Goal: Navigation & Orientation: Locate item on page

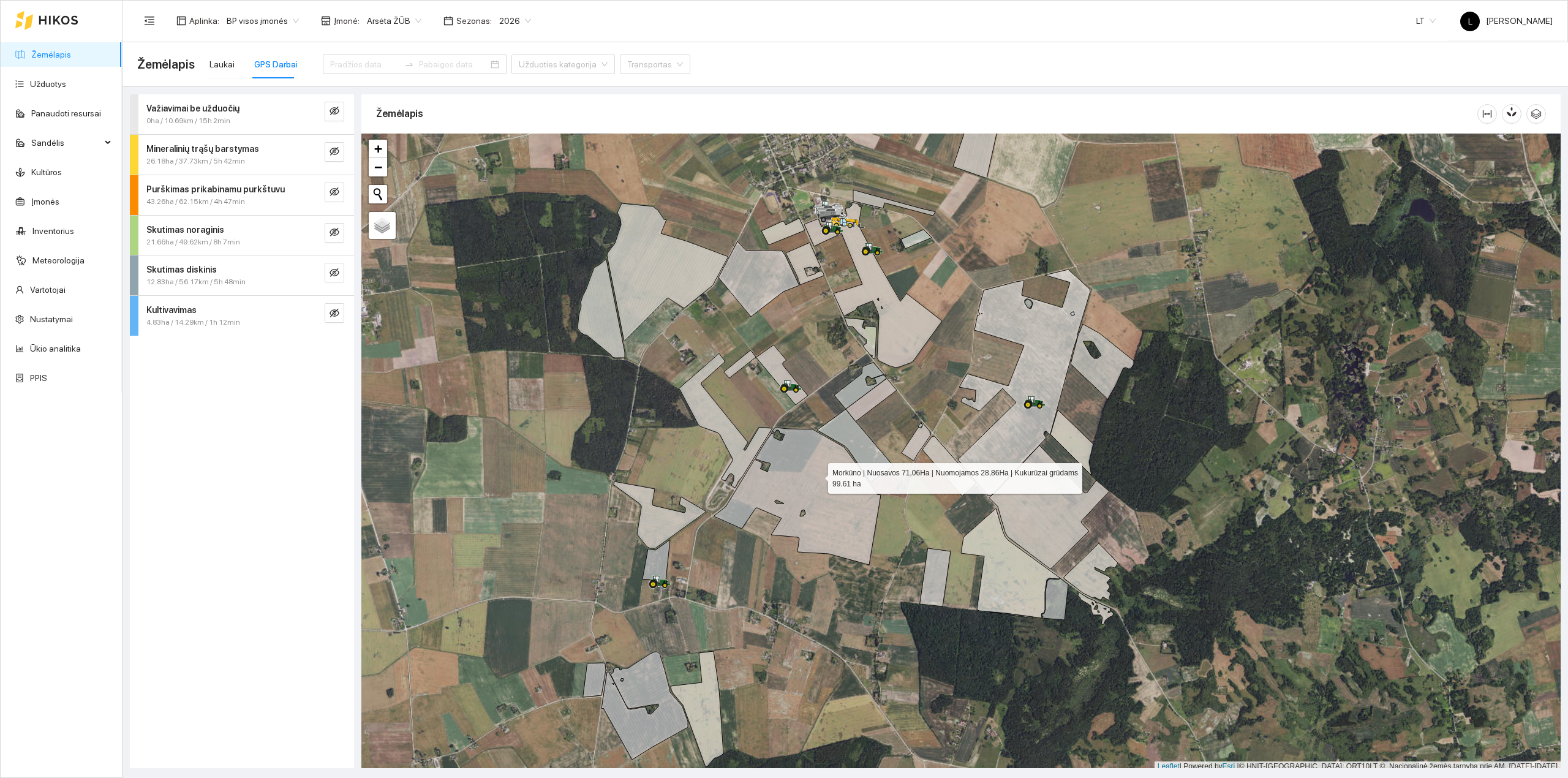
scroll to position [3, 0]
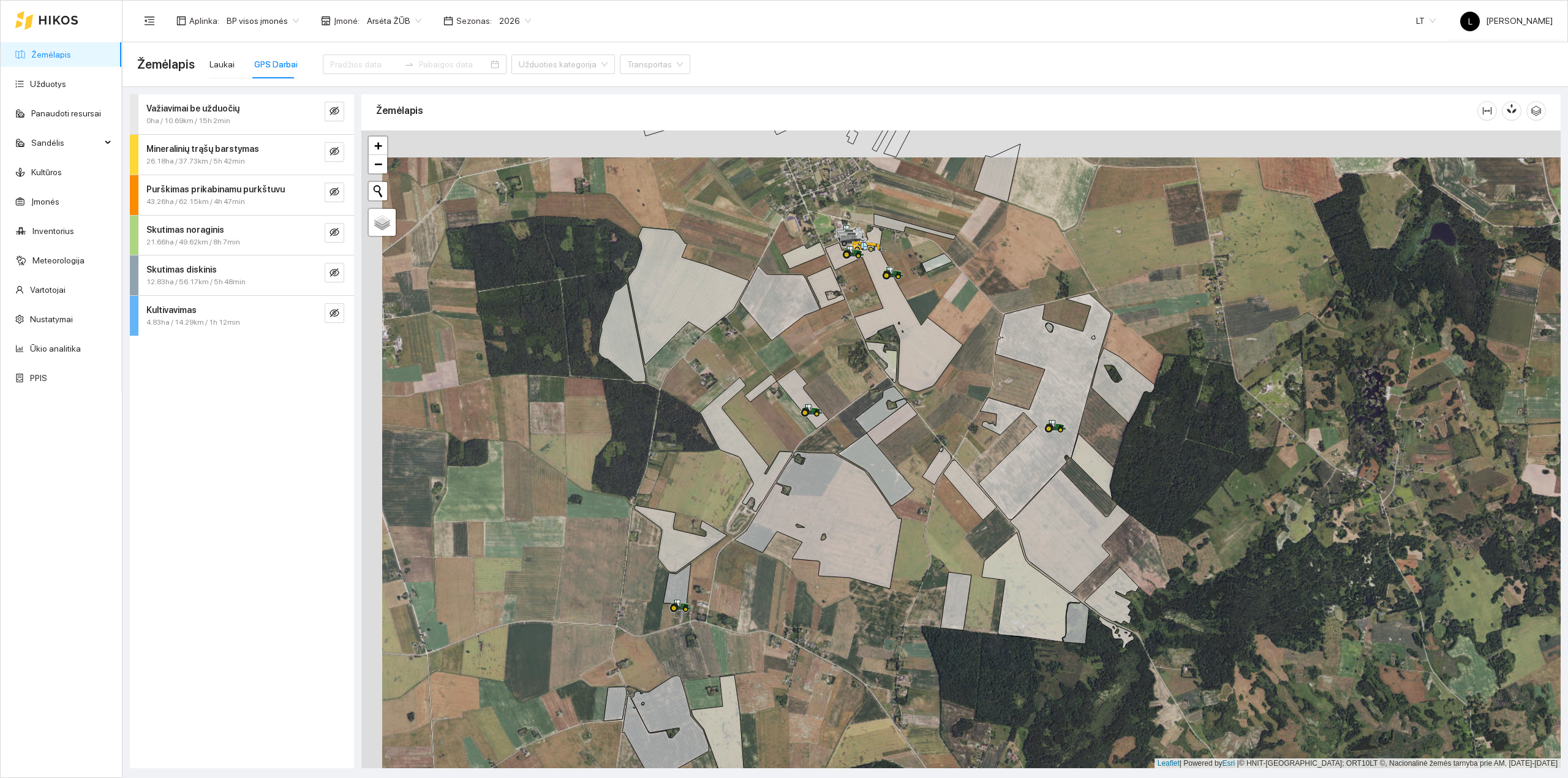
drag, startPoint x: 891, startPoint y: 311, endPoint x: 963, endPoint y: 469, distance: 173.6
click at [963, 391] on icon at bounding box center [894, 308] width 138 height 166
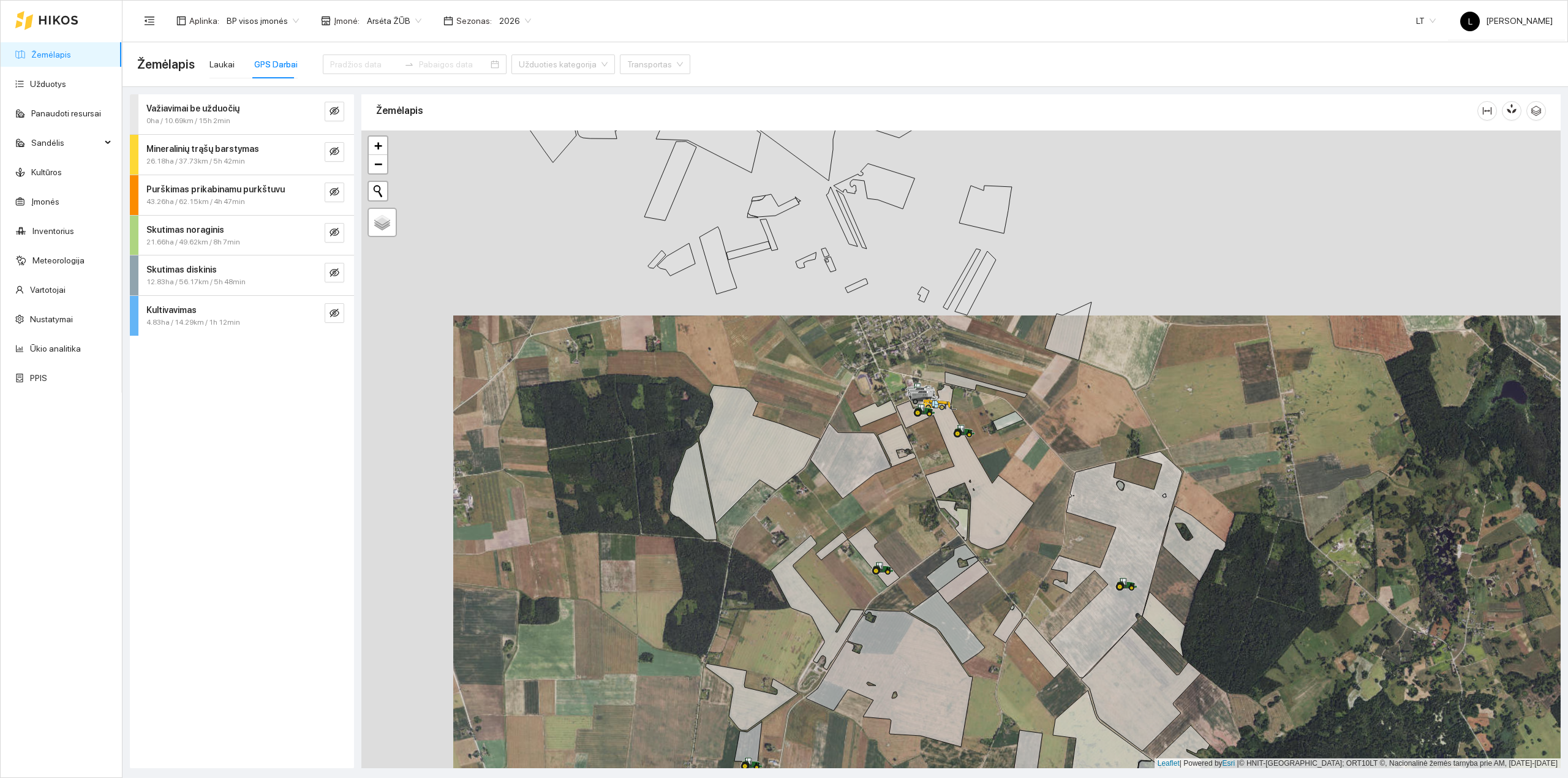
drag, startPoint x: 1026, startPoint y: 322, endPoint x: 1024, endPoint y: 382, distance: 60.0
click at [1039, 397] on div at bounding box center [961, 449] width 1199 height 638
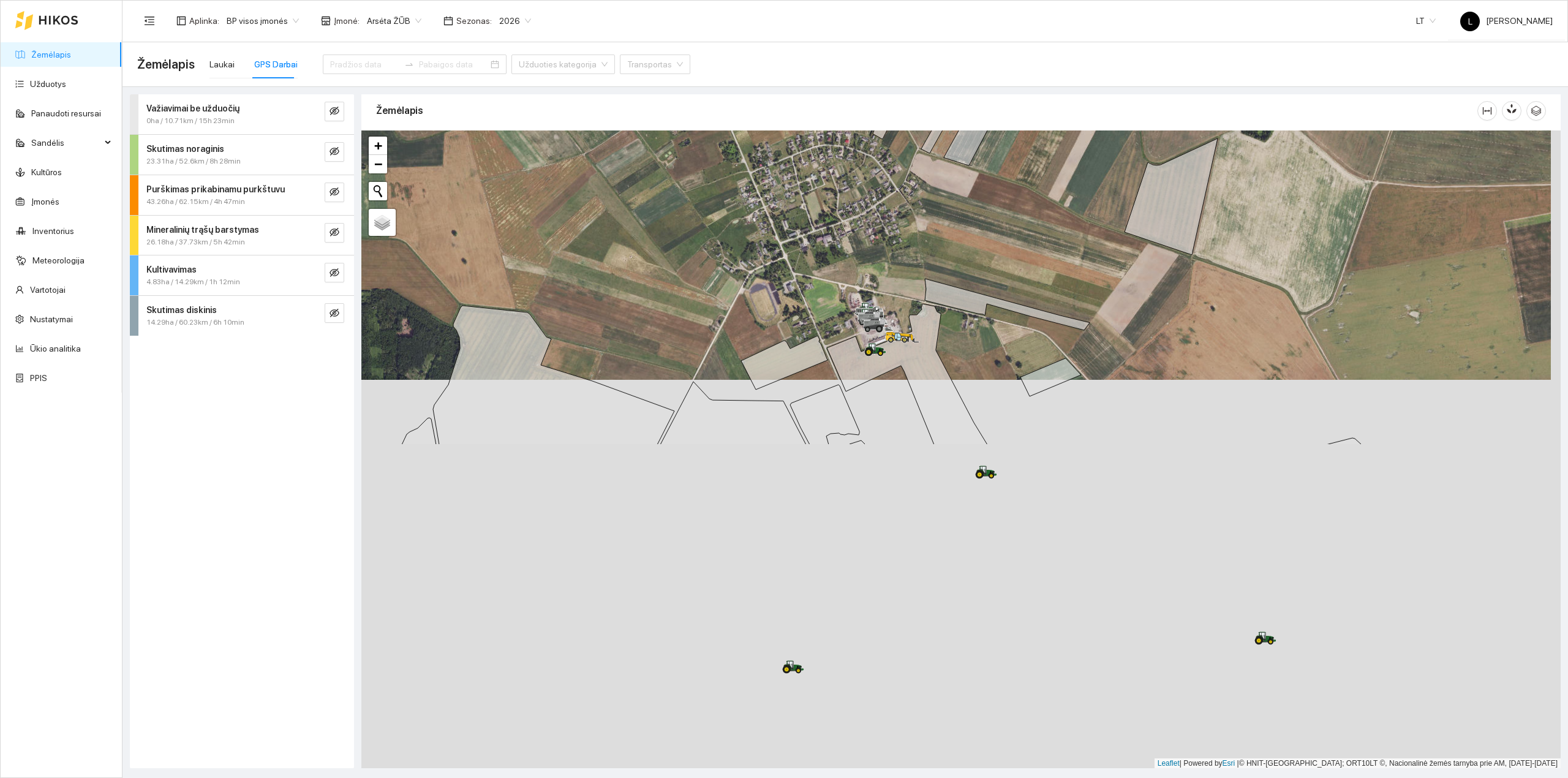
drag, startPoint x: 1200, startPoint y: 343, endPoint x: 1191, endPoint y: 283, distance: 60.7
click at [1196, 275] on div at bounding box center [961, 449] width 1199 height 638
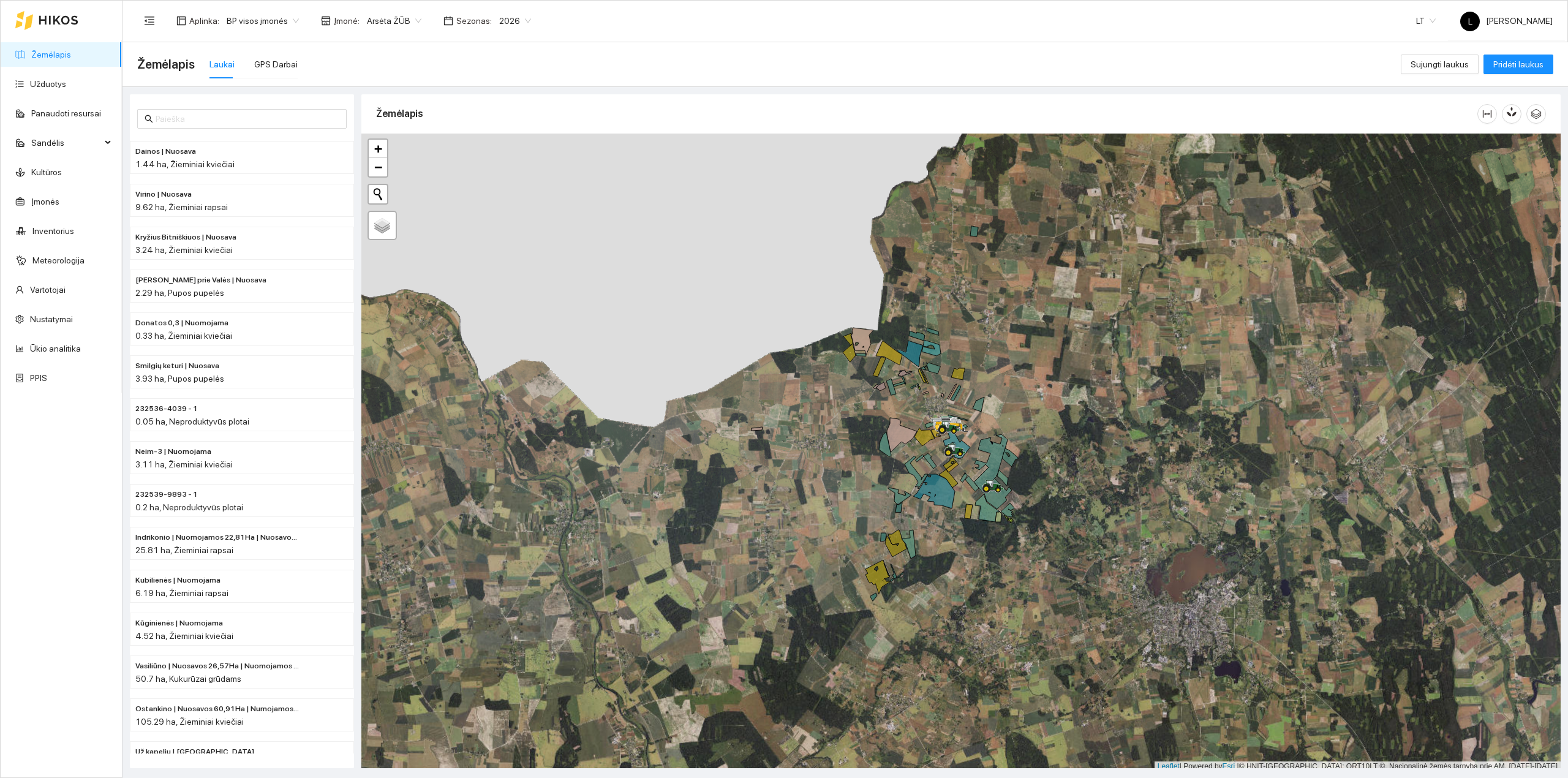
scroll to position [3, 0]
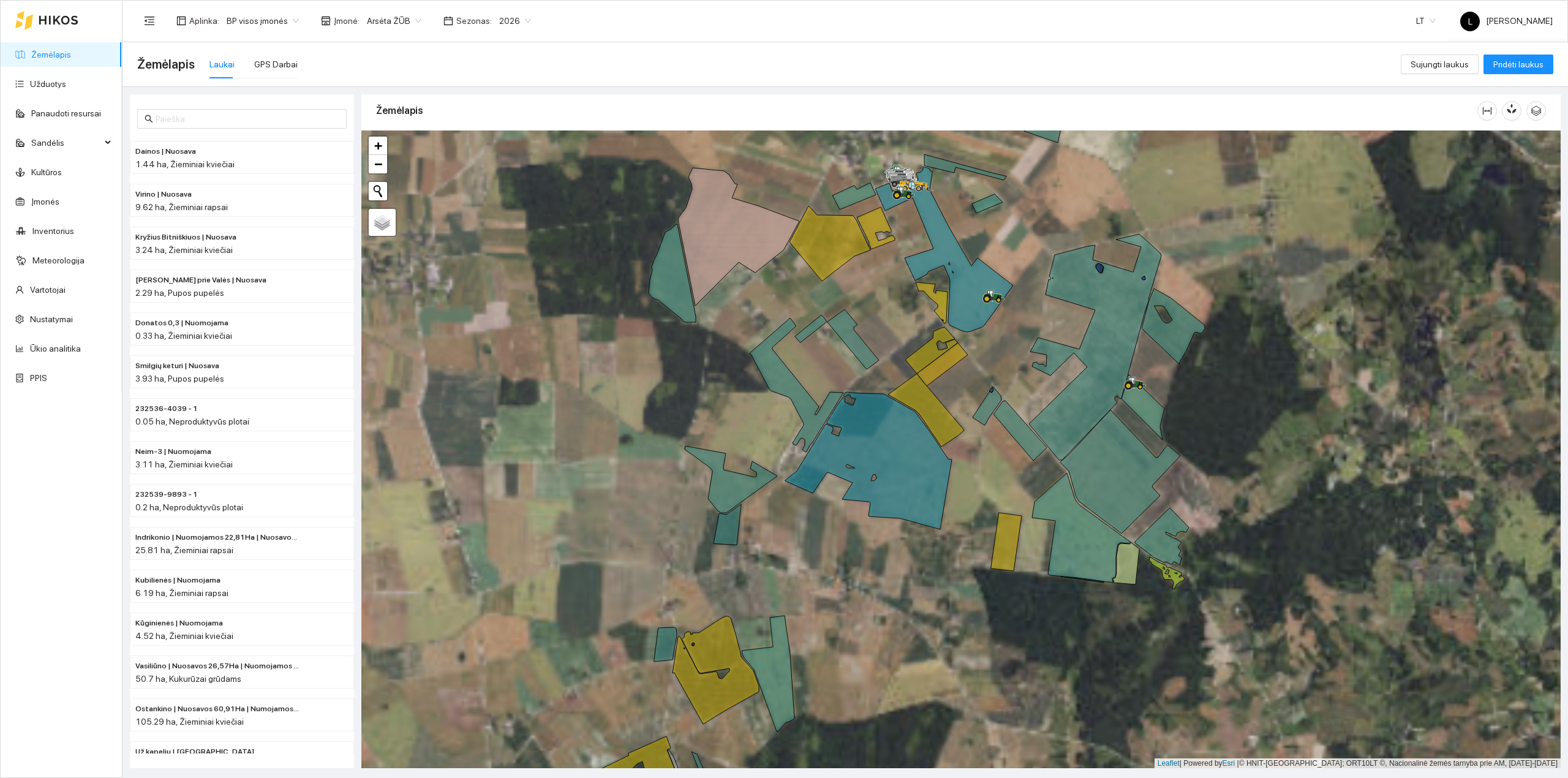
drag, startPoint x: 804, startPoint y: 571, endPoint x: 921, endPoint y: 402, distance: 205.5
click at [921, 402] on div at bounding box center [961, 449] width 1199 height 638
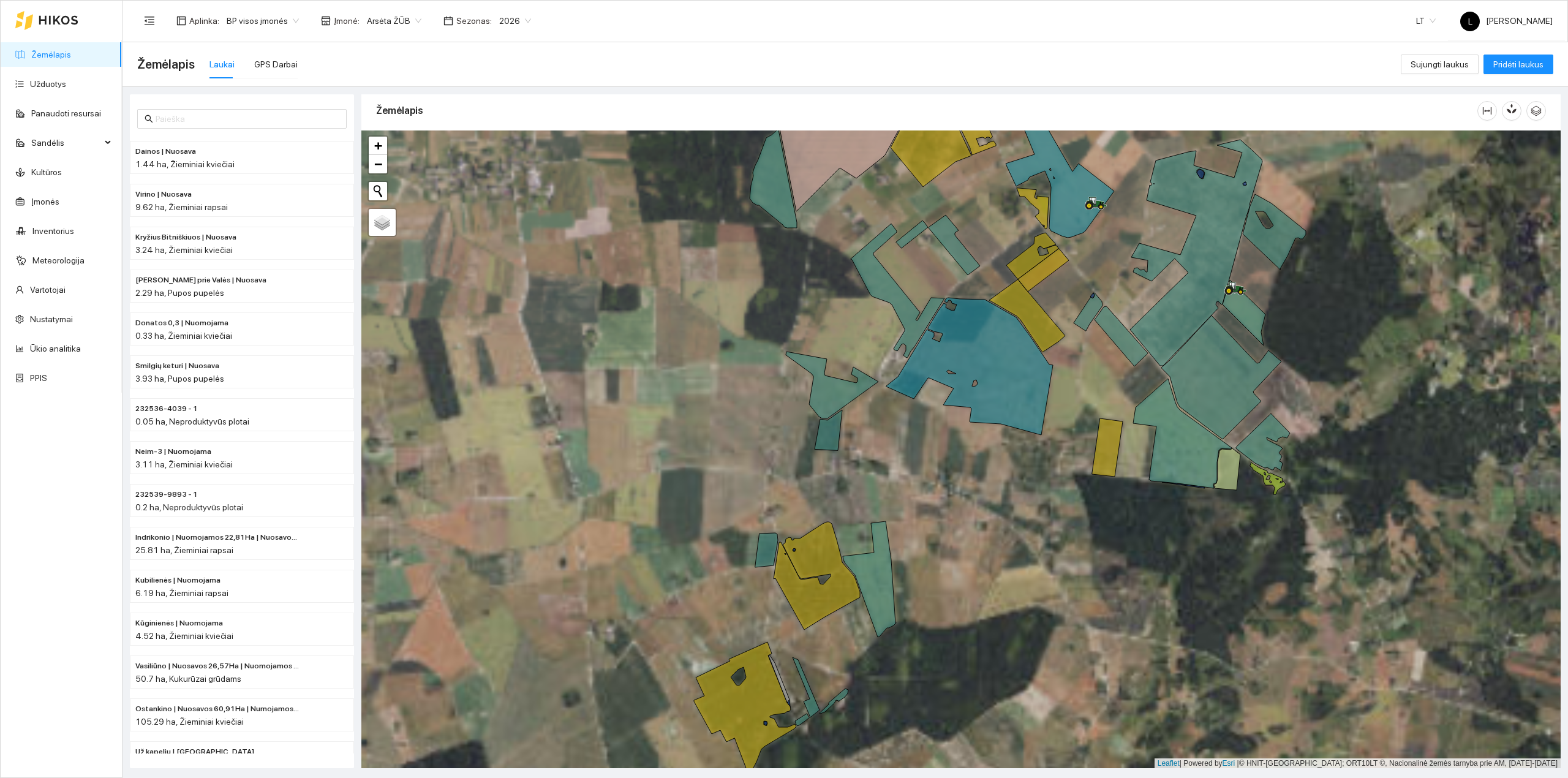
drag, startPoint x: 921, startPoint y: 319, endPoint x: 965, endPoint y: 491, distance: 177.5
click at [944, 358] on icon at bounding box center [897, 291] width 93 height 134
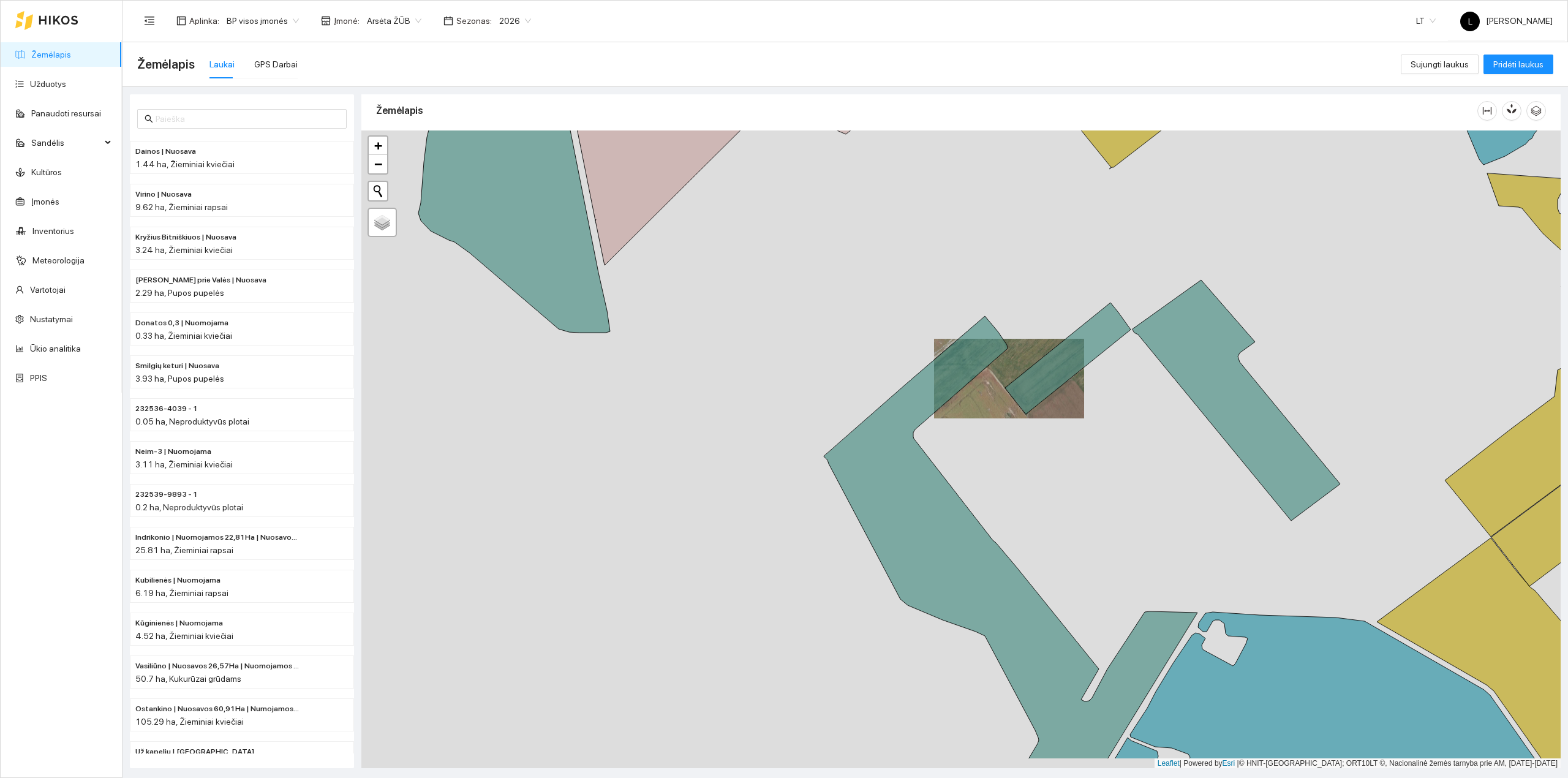
click at [986, 428] on div at bounding box center [961, 449] width 1199 height 638
click at [996, 425] on div at bounding box center [961, 449] width 1199 height 638
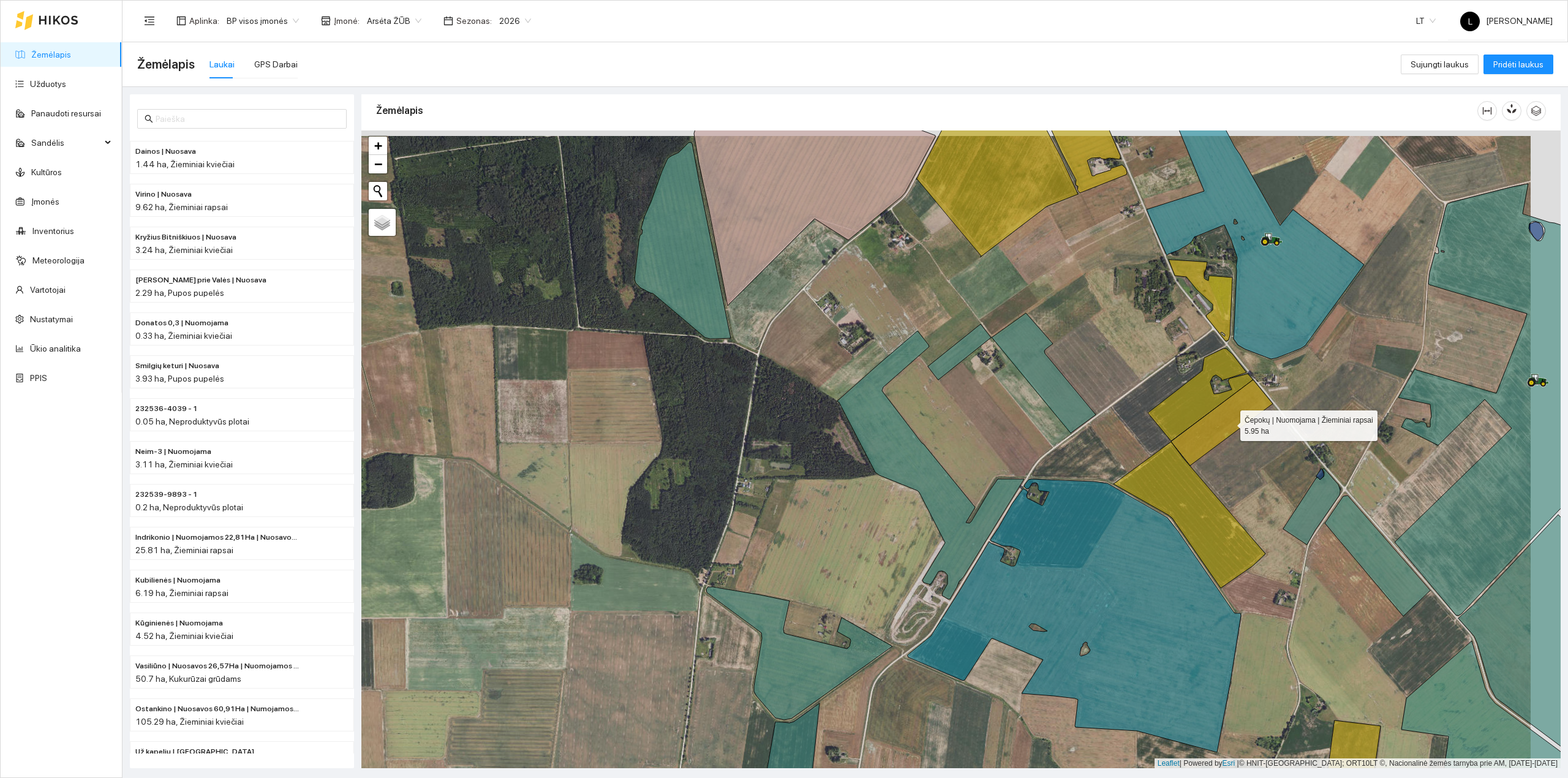
drag, startPoint x: 1245, startPoint y: 422, endPoint x: 991, endPoint y: 404, distance: 254.6
click at [1171, 407] on icon at bounding box center [1222, 422] width 101 height 86
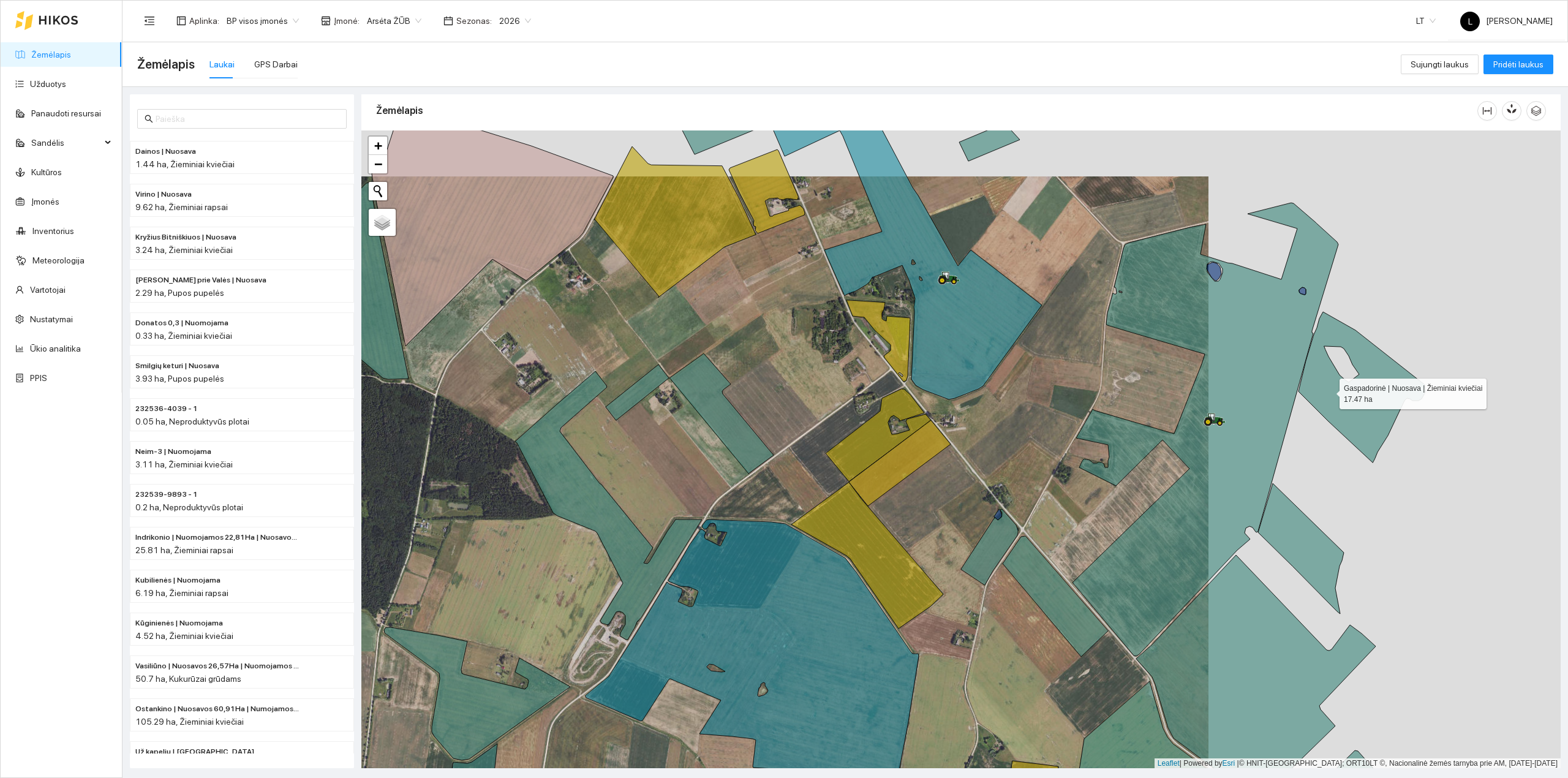
drag, startPoint x: 1360, startPoint y: 352, endPoint x: 1275, endPoint y: 444, distance: 125.3
click at [1298, 443] on icon at bounding box center [1361, 387] width 127 height 150
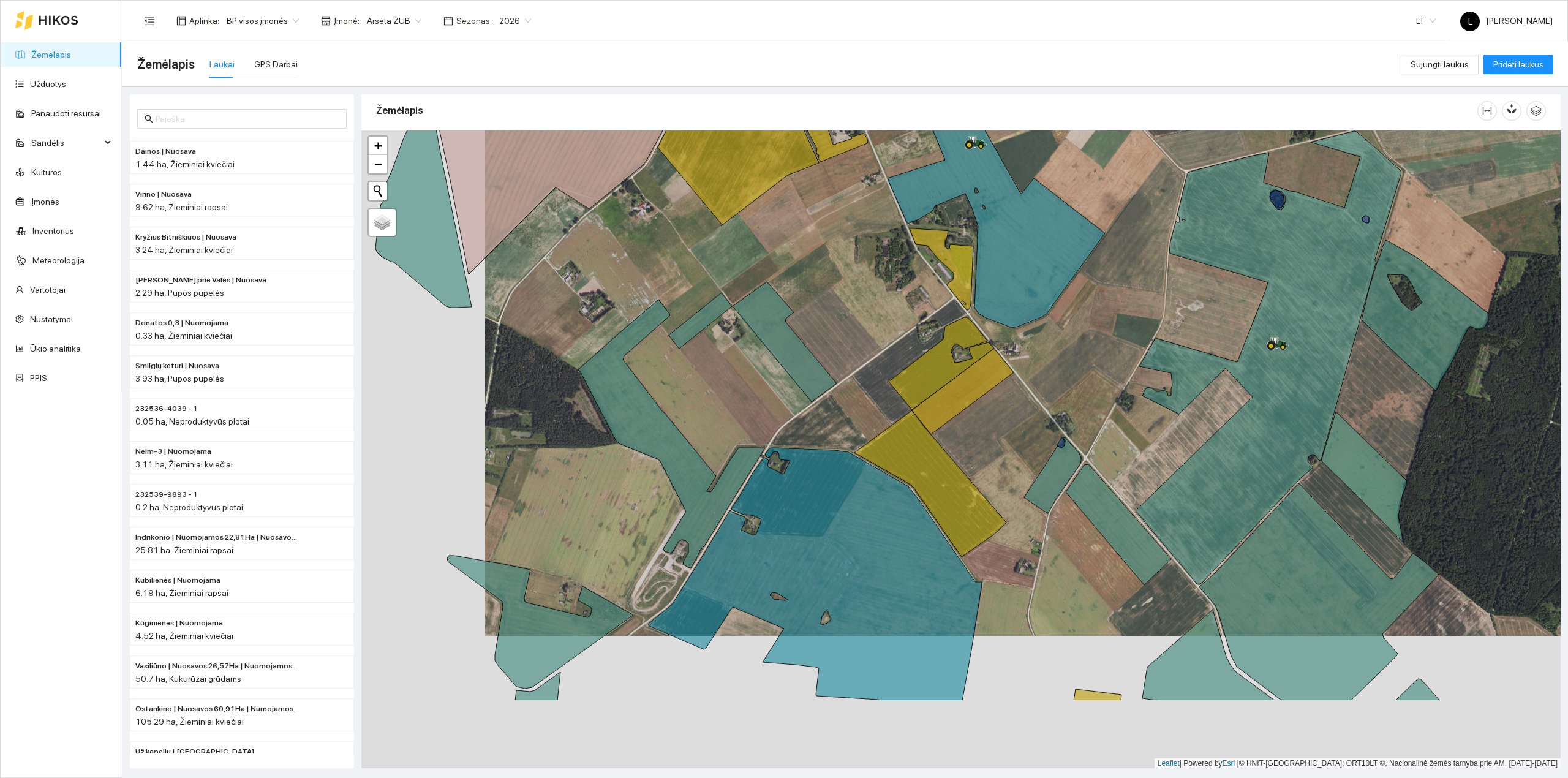
drag, startPoint x: 577, startPoint y: 549, endPoint x: 719, endPoint y: 453, distance: 171.4
click at [701, 413] on div at bounding box center [961, 449] width 1199 height 638
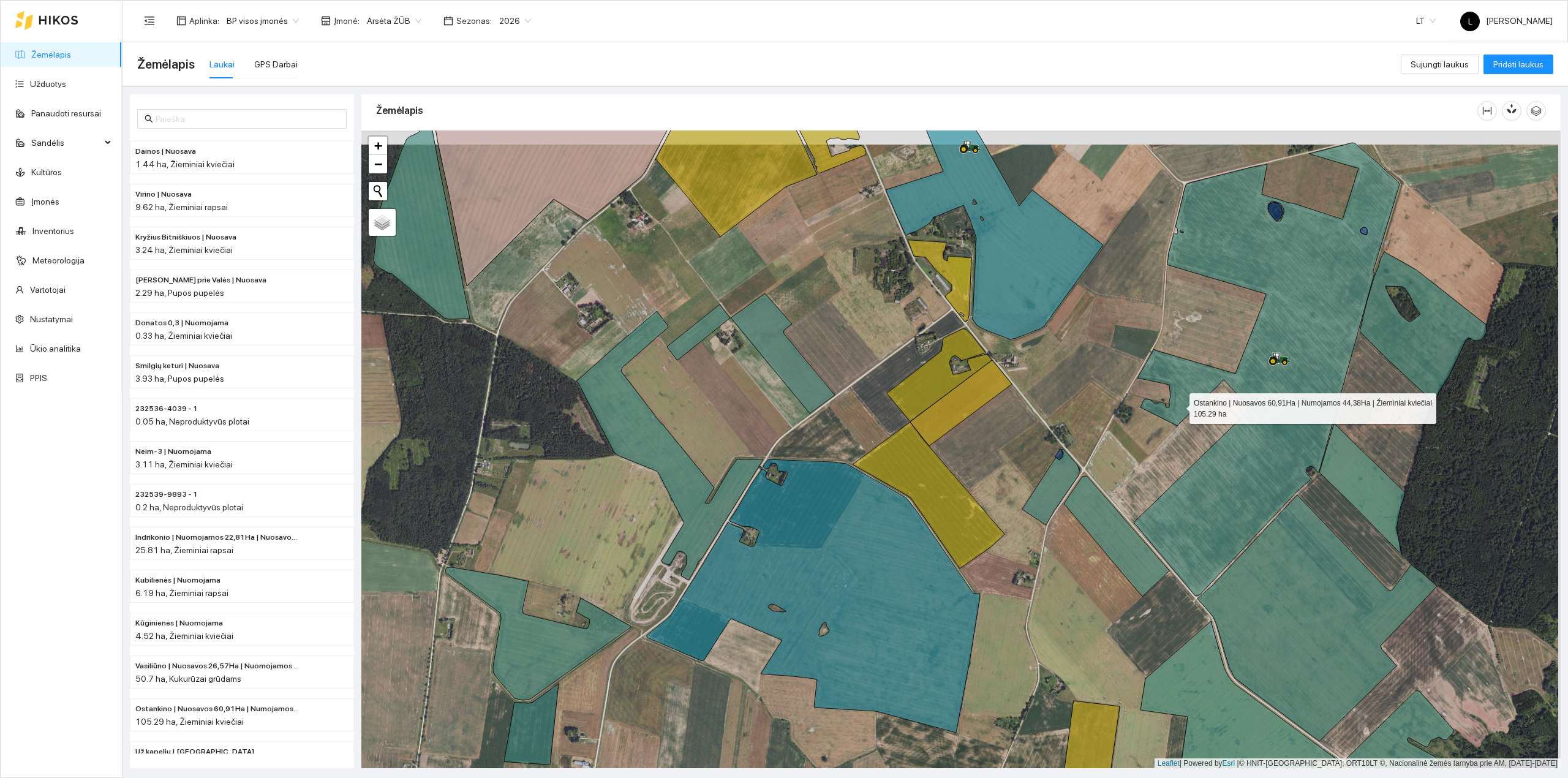
drag, startPoint x: 1180, startPoint y: 392, endPoint x: 1046, endPoint y: 728, distance: 361.7
click at [1133, 596] on icon at bounding box center [1265, 370] width 265 height 453
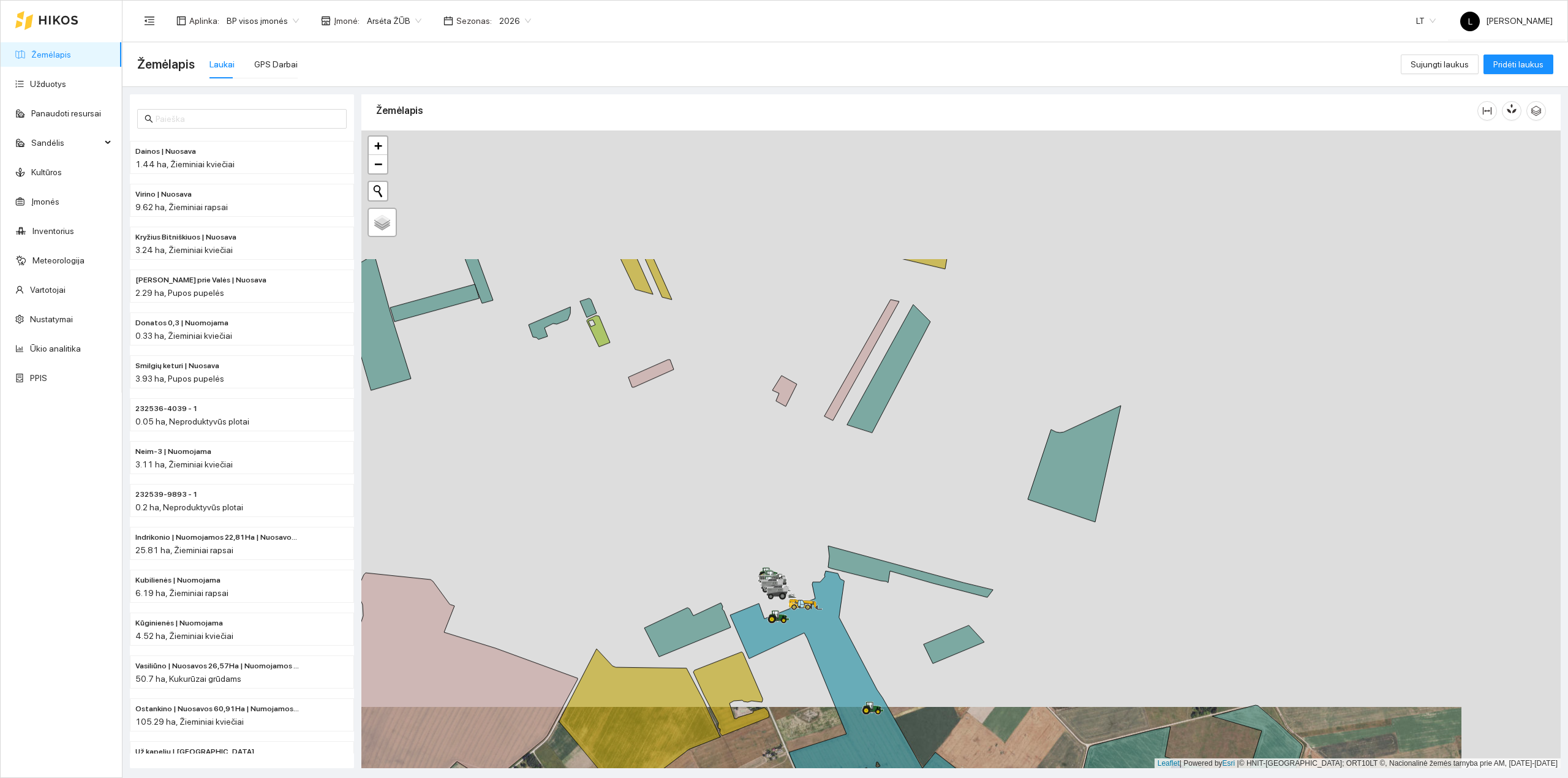
drag, startPoint x: 1076, startPoint y: 577, endPoint x: 1085, endPoint y: 571, distance: 10.8
click at [1089, 645] on div at bounding box center [961, 449] width 1199 height 638
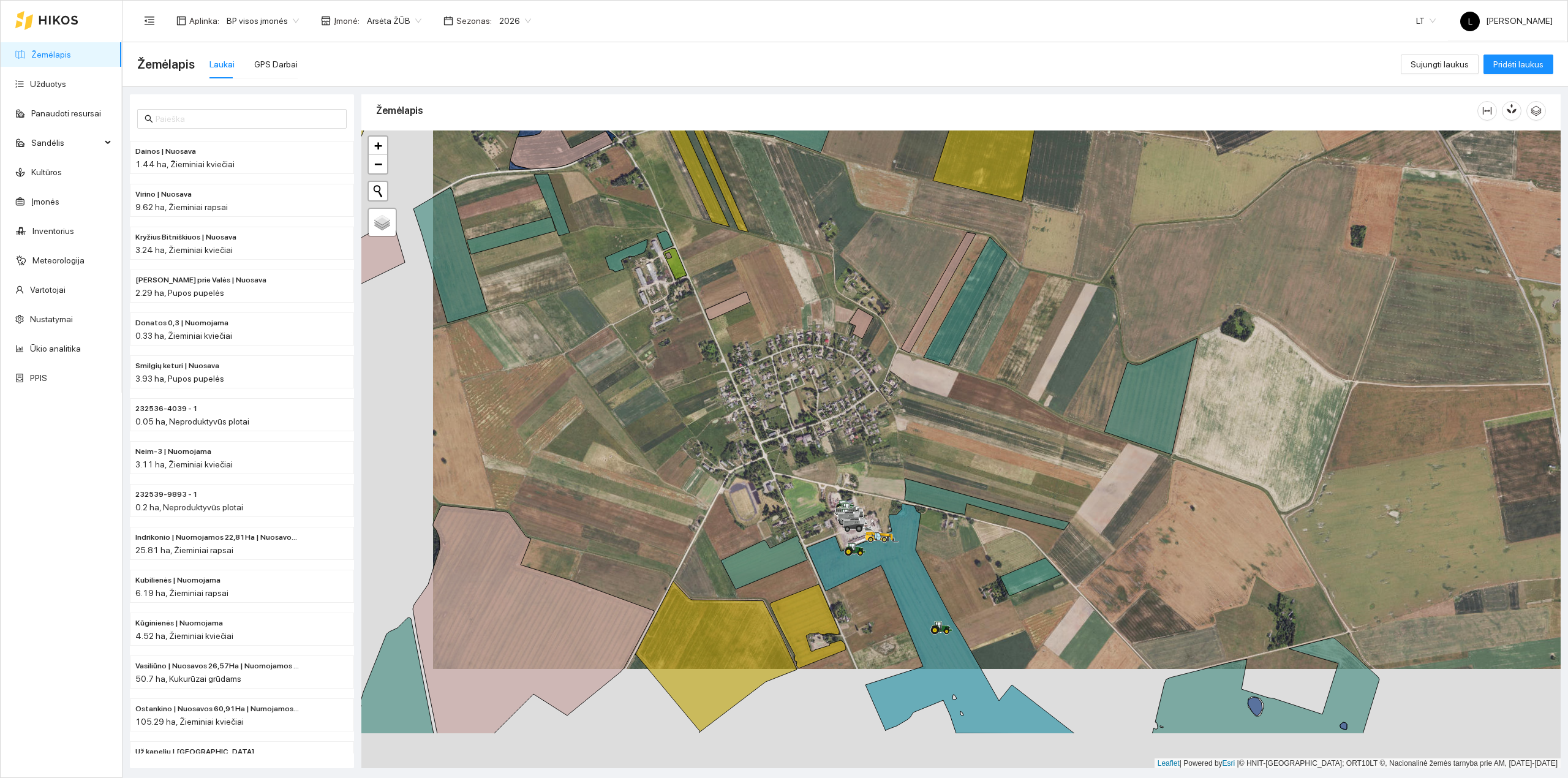
drag, startPoint x: 911, startPoint y: 529, endPoint x: 1005, endPoint y: 557, distance: 98.1
click at [1017, 392] on div at bounding box center [961, 449] width 1199 height 638
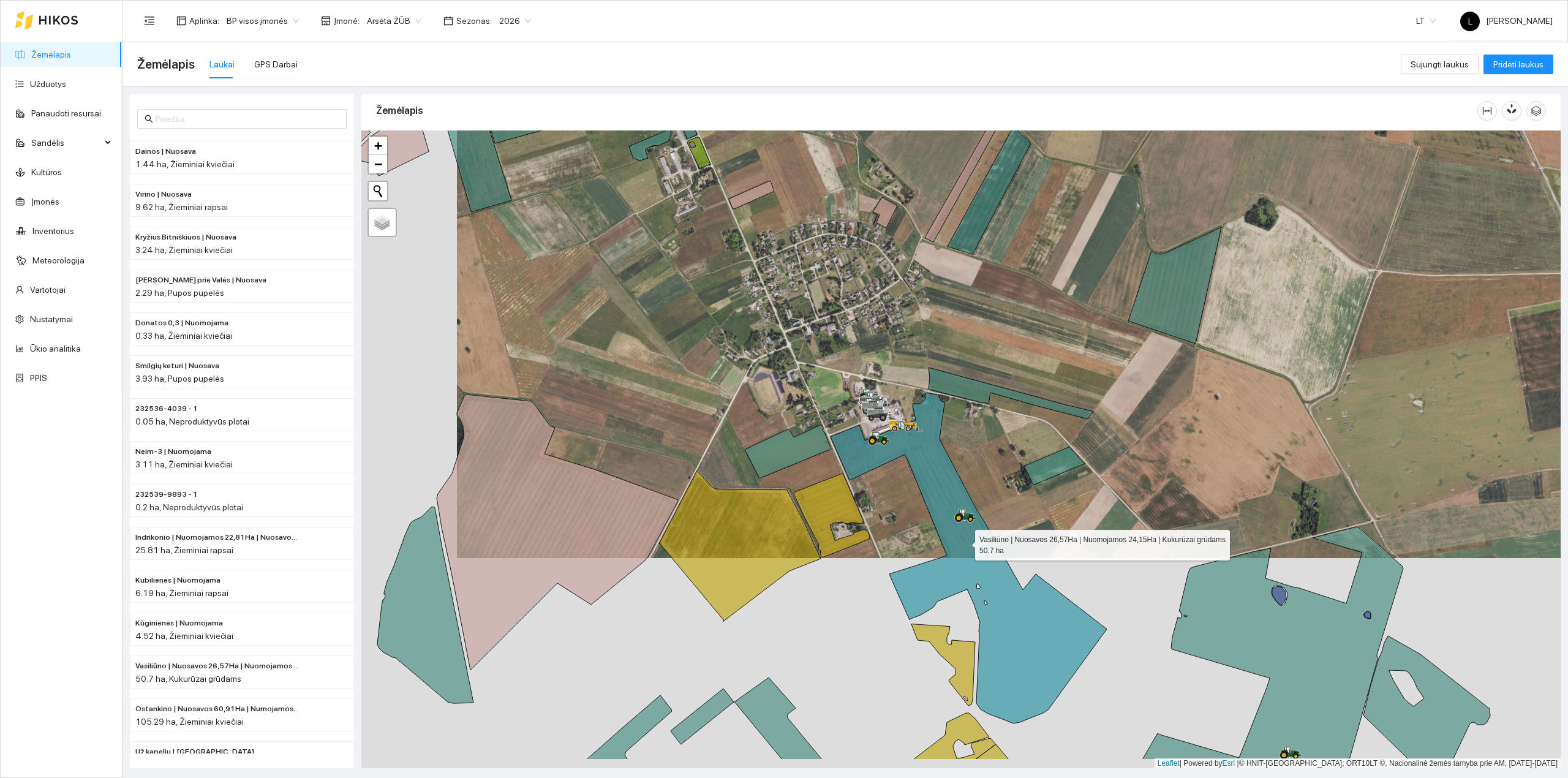
drag, startPoint x: 965, startPoint y: 562, endPoint x: 957, endPoint y: 425, distance: 137.2
click at [959, 424] on icon at bounding box center [968, 557] width 276 height 331
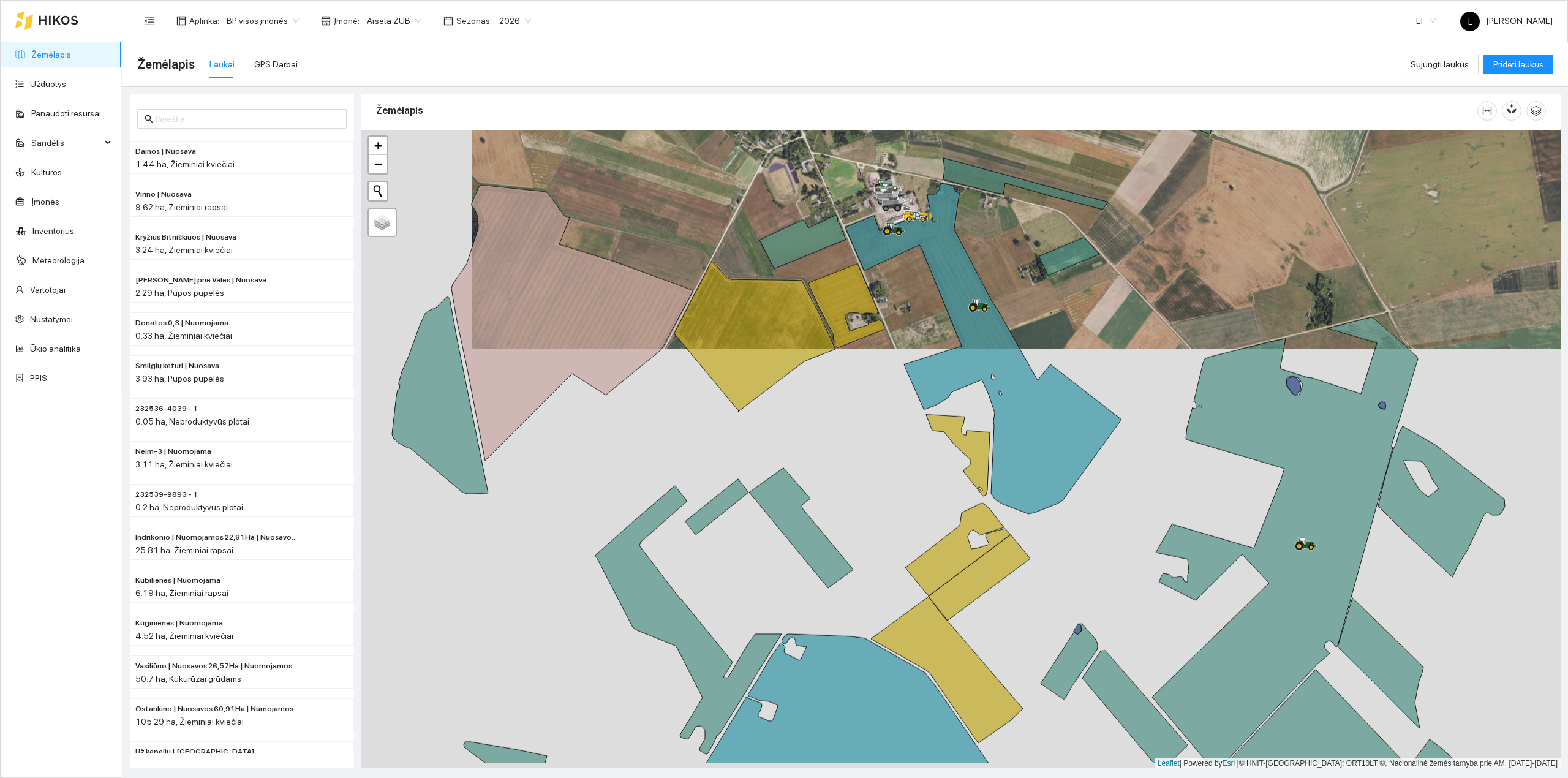
drag, startPoint x: 914, startPoint y: 584, endPoint x: 956, endPoint y: 480, distance: 112.2
click at [954, 481] on div at bounding box center [961, 449] width 1199 height 638
